Goal: Check status: Check status

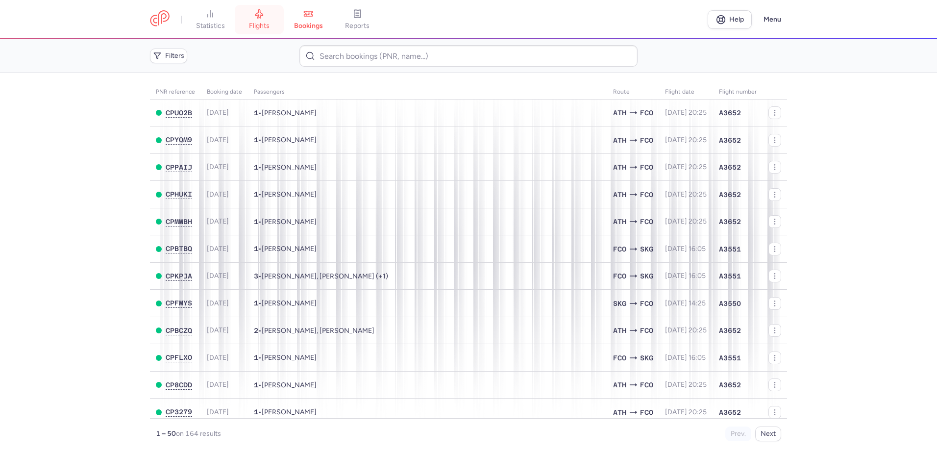
drag, startPoint x: 0, startPoint y: 0, endPoint x: 265, endPoint y: 14, distance: 265.0
click at [263, 14] on icon at bounding box center [259, 14] width 7 height 9
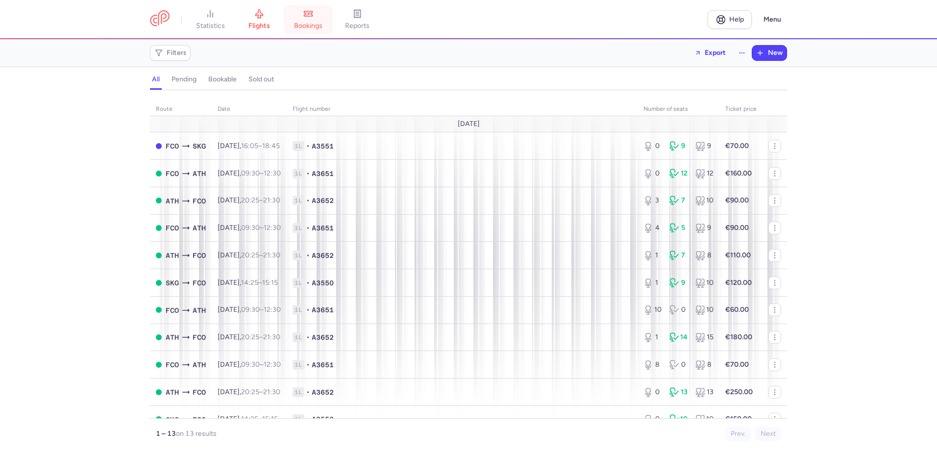
click at [310, 20] on link "bookings" at bounding box center [308, 20] width 49 height 22
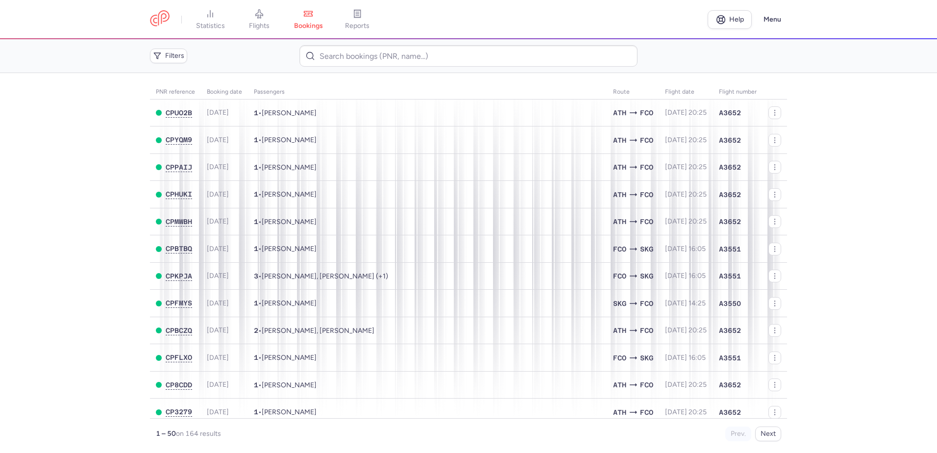
click at [29, 219] on main "PNR reference Booking date Passengers Route flight date Flight number CPUO2B [D…" at bounding box center [468, 263] width 937 height 380
click at [267, 20] on link "flights" at bounding box center [259, 20] width 49 height 22
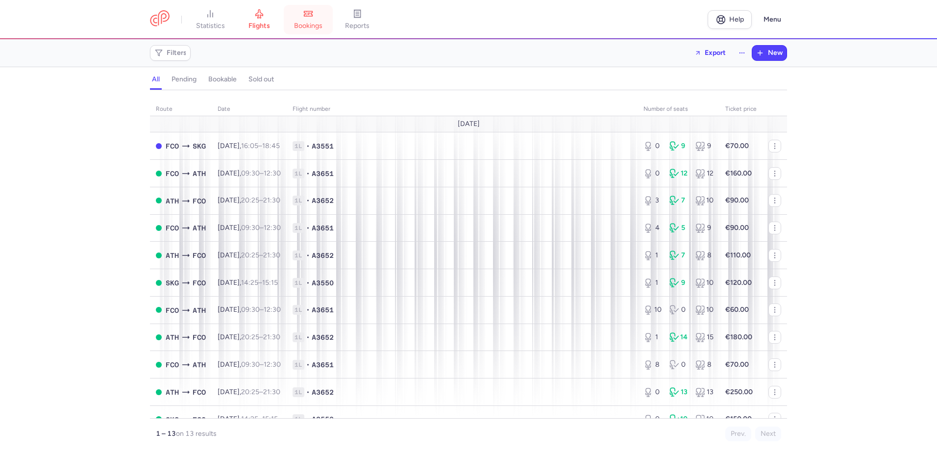
click at [313, 21] on link "bookings" at bounding box center [308, 20] width 49 height 22
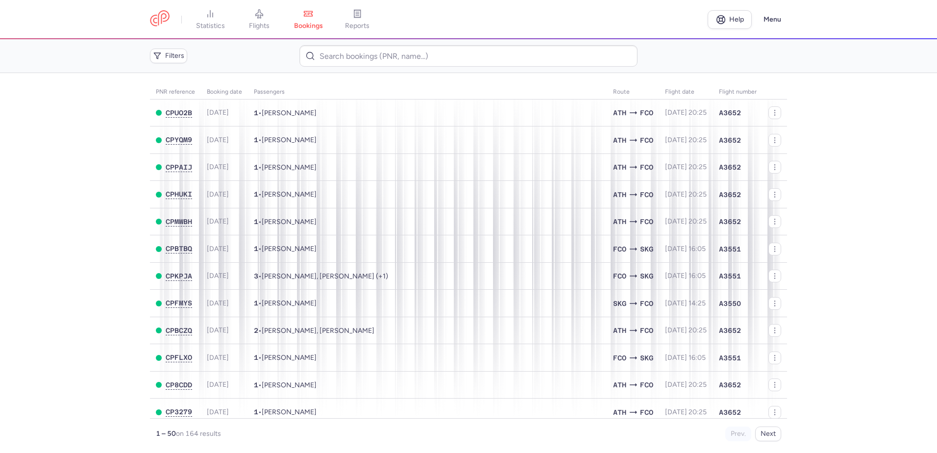
drag, startPoint x: 833, startPoint y: 99, endPoint x: 832, endPoint y: 10, distance: 89.7
click at [833, 93] on main "PNR reference Booking date Passengers Route flight date Flight number CPUO2B [D…" at bounding box center [468, 263] width 937 height 380
drag, startPoint x: 254, startPoint y: 14, endPoint x: 284, endPoint y: 23, distance: 30.7
click at [254, 14] on link "flights" at bounding box center [259, 20] width 49 height 22
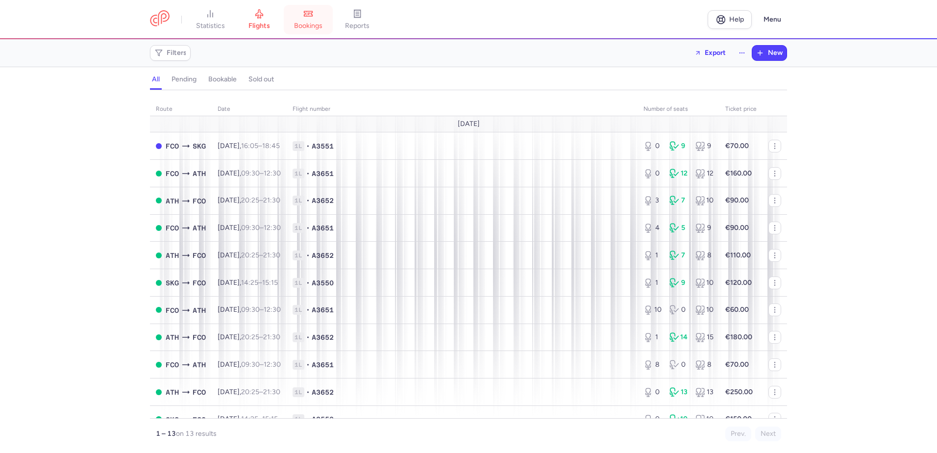
click at [305, 19] on link "bookings" at bounding box center [308, 20] width 49 height 22
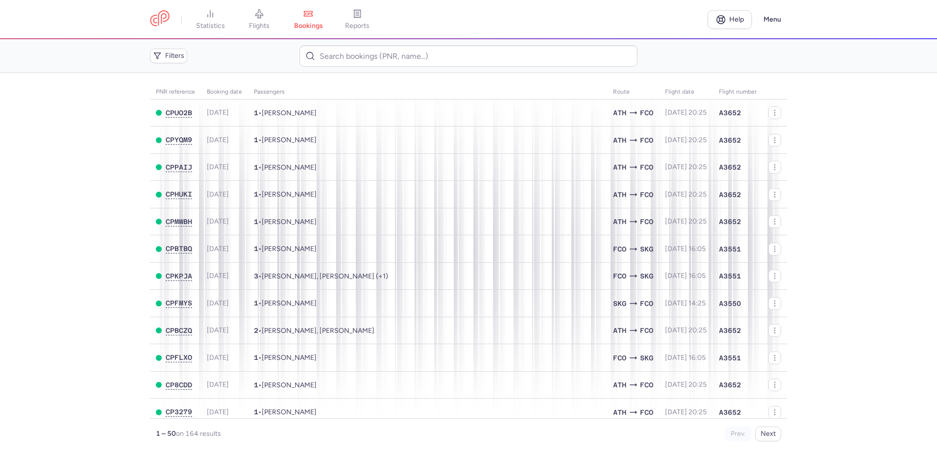
click at [91, 151] on main "PNR reference Booking date Passengers Route flight date Flight number CPUO2B [D…" at bounding box center [468, 263] width 937 height 380
click at [89, 140] on main "PNR reference Booking date Passengers Route flight date Flight number CPUO2B [D…" at bounding box center [468, 263] width 937 height 380
click at [58, 185] on main "PNR reference Booking date Passengers Route flight date Flight number CPUO2B [D…" at bounding box center [468, 263] width 937 height 380
click at [254, 27] on span "flights" at bounding box center [259, 26] width 21 height 9
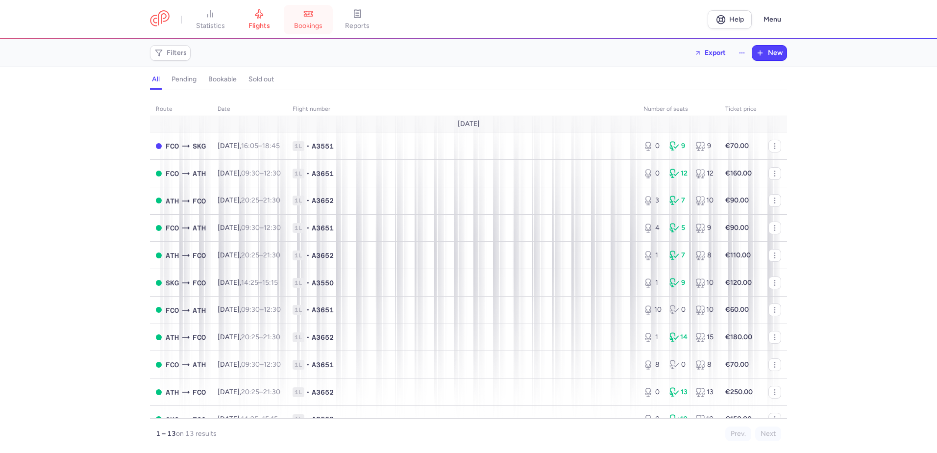
click at [306, 21] on link "bookings" at bounding box center [308, 20] width 49 height 22
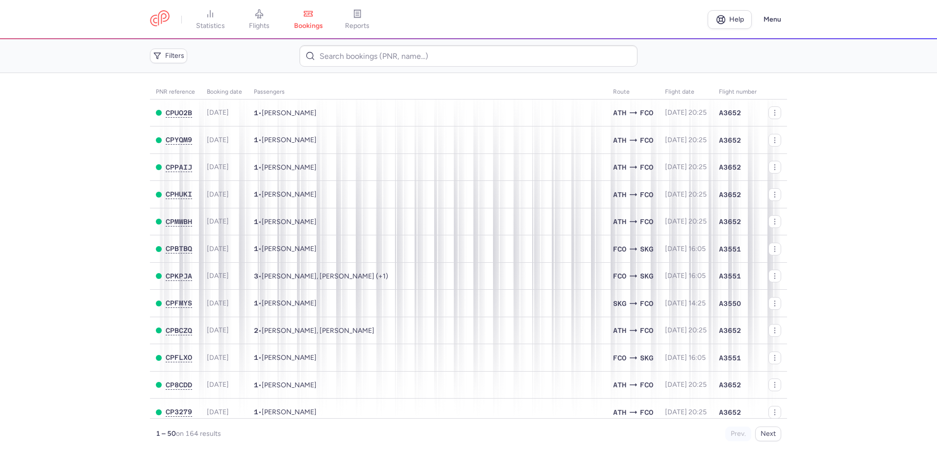
drag, startPoint x: 72, startPoint y: 247, endPoint x: 71, endPoint y: 226, distance: 21.1
click at [72, 246] on main "PNR reference Booking date Passengers Route flight date Flight number CPUO2B [D…" at bounding box center [468, 263] width 937 height 380
drag, startPoint x: 58, startPoint y: 222, endPoint x: 184, endPoint y: 96, distance: 178.4
click at [80, 209] on main "PNR reference Booking date Passengers Route flight date Flight number CPUO2B [D…" at bounding box center [468, 263] width 937 height 380
click at [256, 26] on span "flights" at bounding box center [259, 26] width 21 height 9
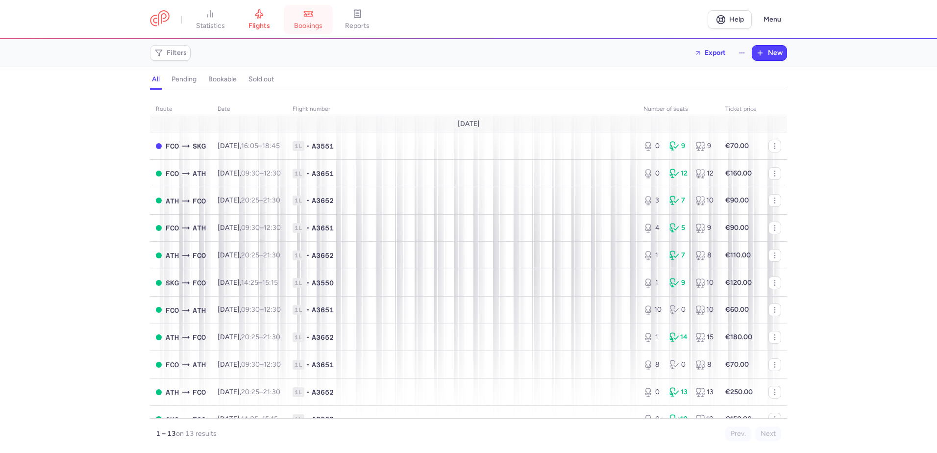
click at [307, 23] on span "bookings" at bounding box center [308, 26] width 28 height 9
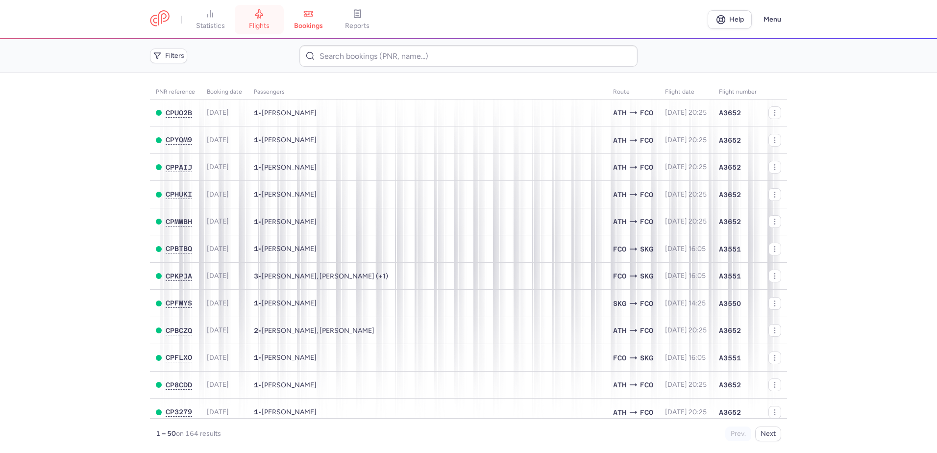
click at [262, 19] on link "flights" at bounding box center [259, 20] width 49 height 22
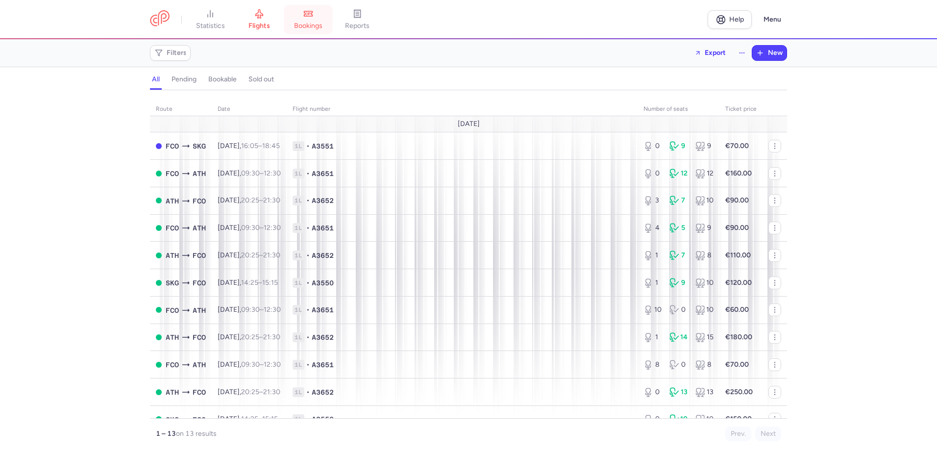
click at [309, 16] on icon at bounding box center [308, 13] width 8 height 5
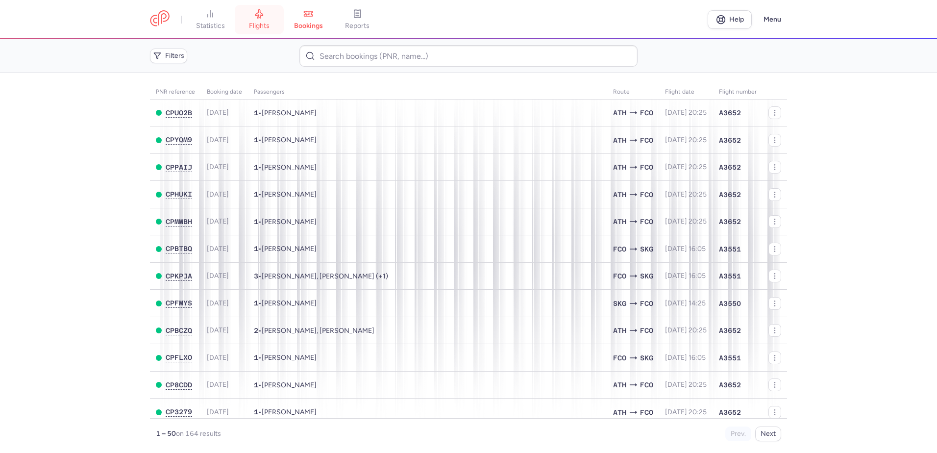
click at [266, 20] on link "flights" at bounding box center [259, 20] width 49 height 22
click at [264, 18] on icon at bounding box center [259, 14] width 10 height 10
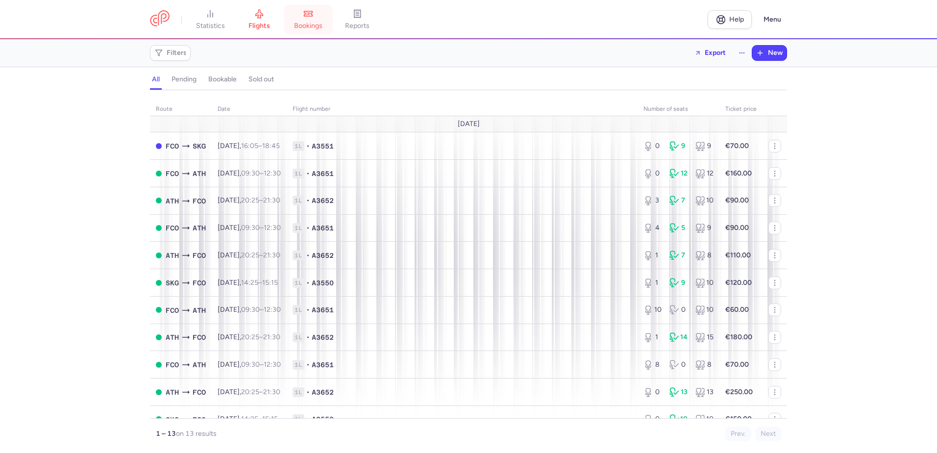
click at [308, 21] on link "bookings" at bounding box center [308, 20] width 49 height 22
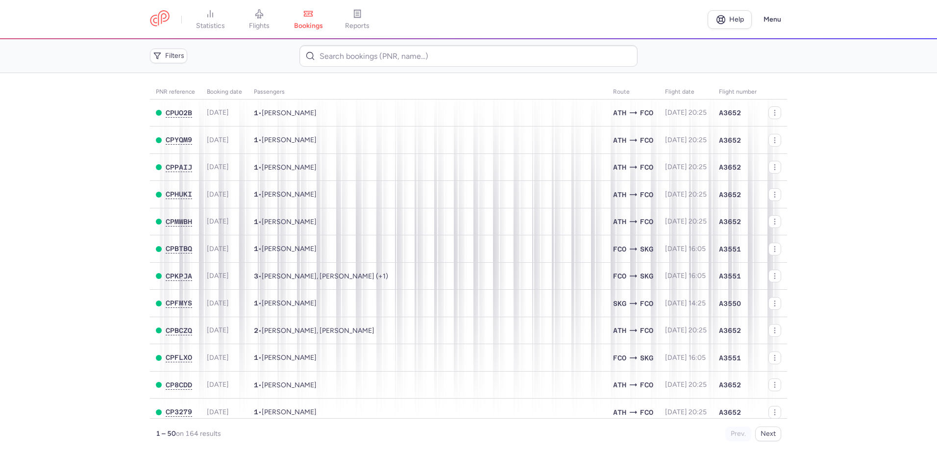
click at [68, 209] on main "PNR reference Booking date Passengers Route flight date Flight number CPUO2B [D…" at bounding box center [468, 263] width 937 height 380
drag, startPoint x: 268, startPoint y: 16, endPoint x: 287, endPoint y: 14, distance: 19.8
click at [268, 16] on link "flights" at bounding box center [259, 20] width 49 height 22
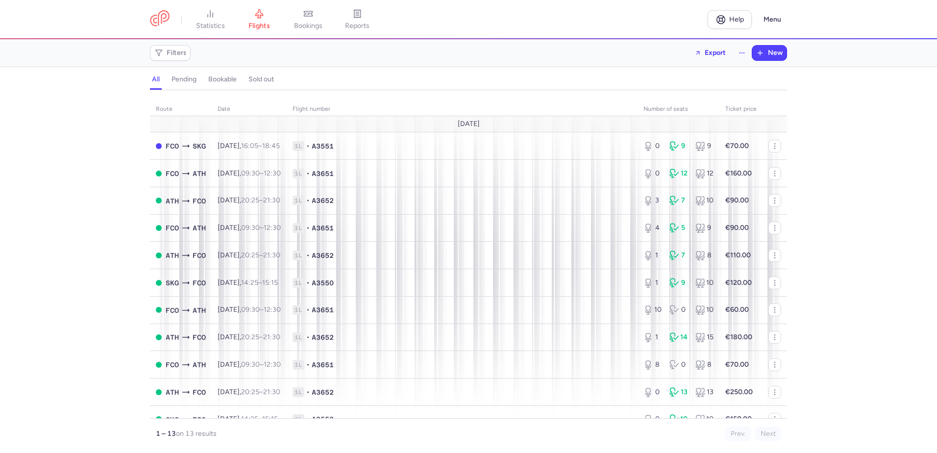
click at [300, 15] on link "bookings" at bounding box center [308, 20] width 49 height 22
